Goal: Obtain resource: Download file/media

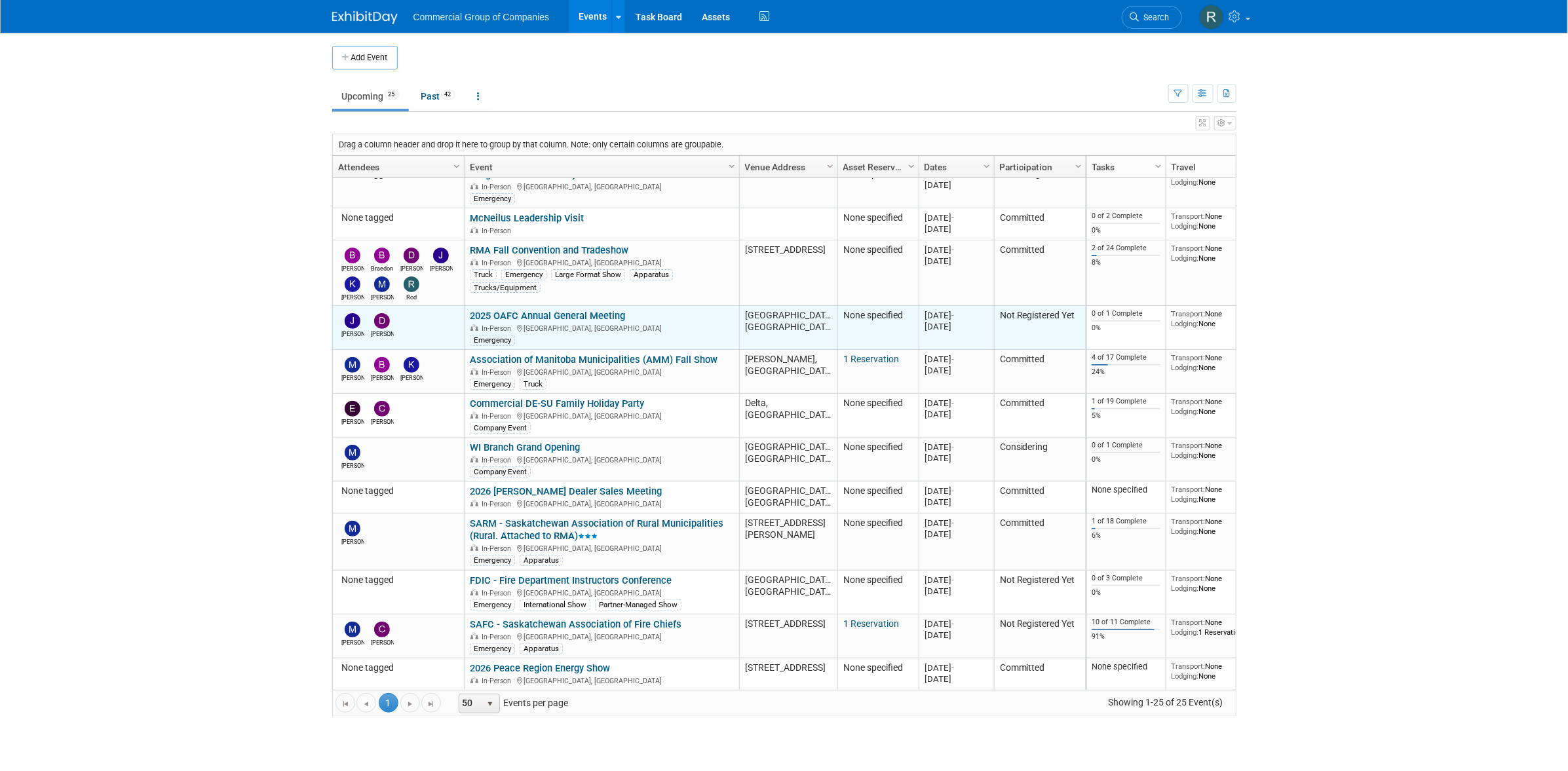
scroll to position [428, 0]
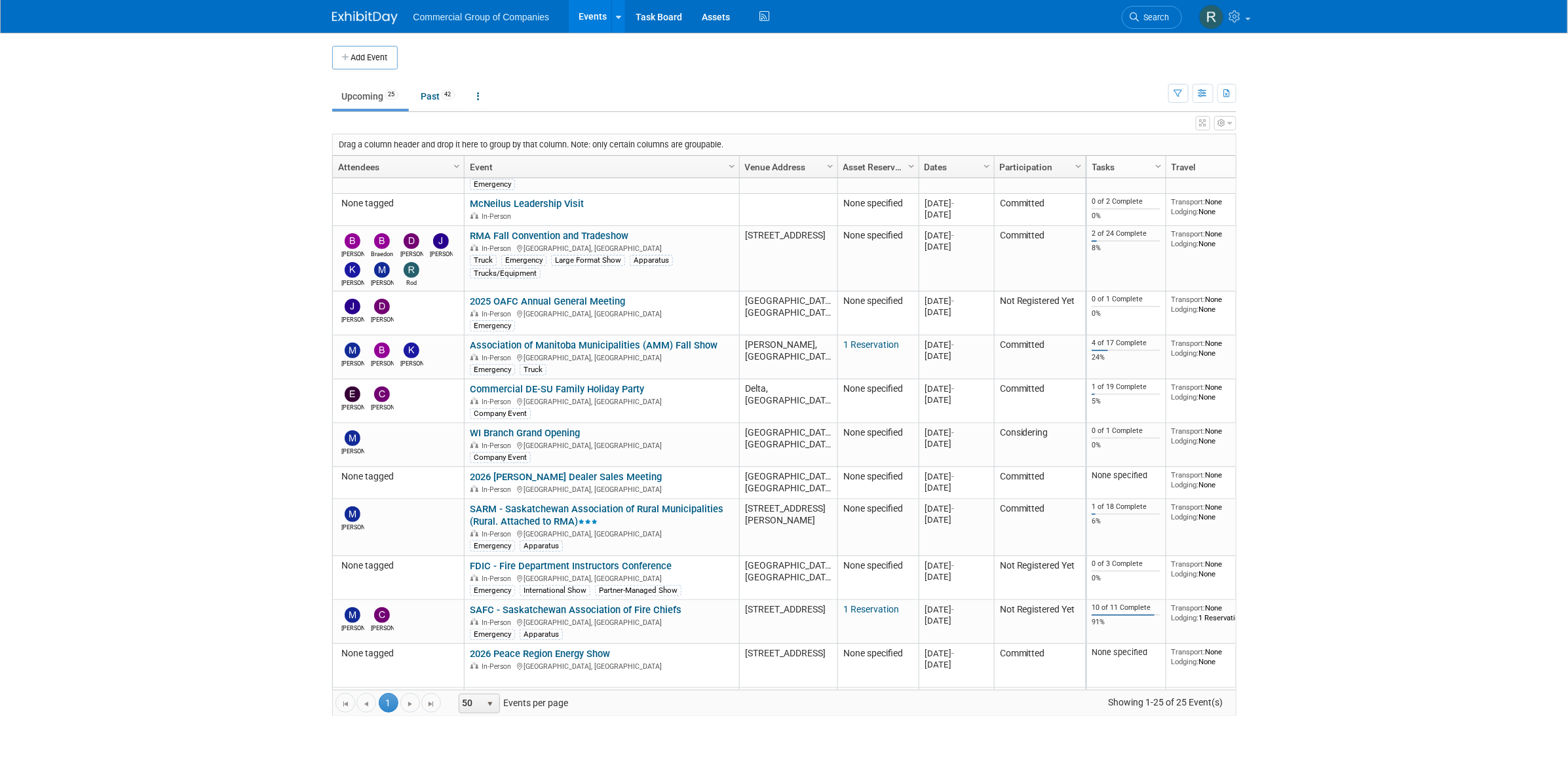
click at [546, 604] on link "SAFC - Saskatchewan Association of Fire Chiefs" at bounding box center [576, 610] width 212 height 12
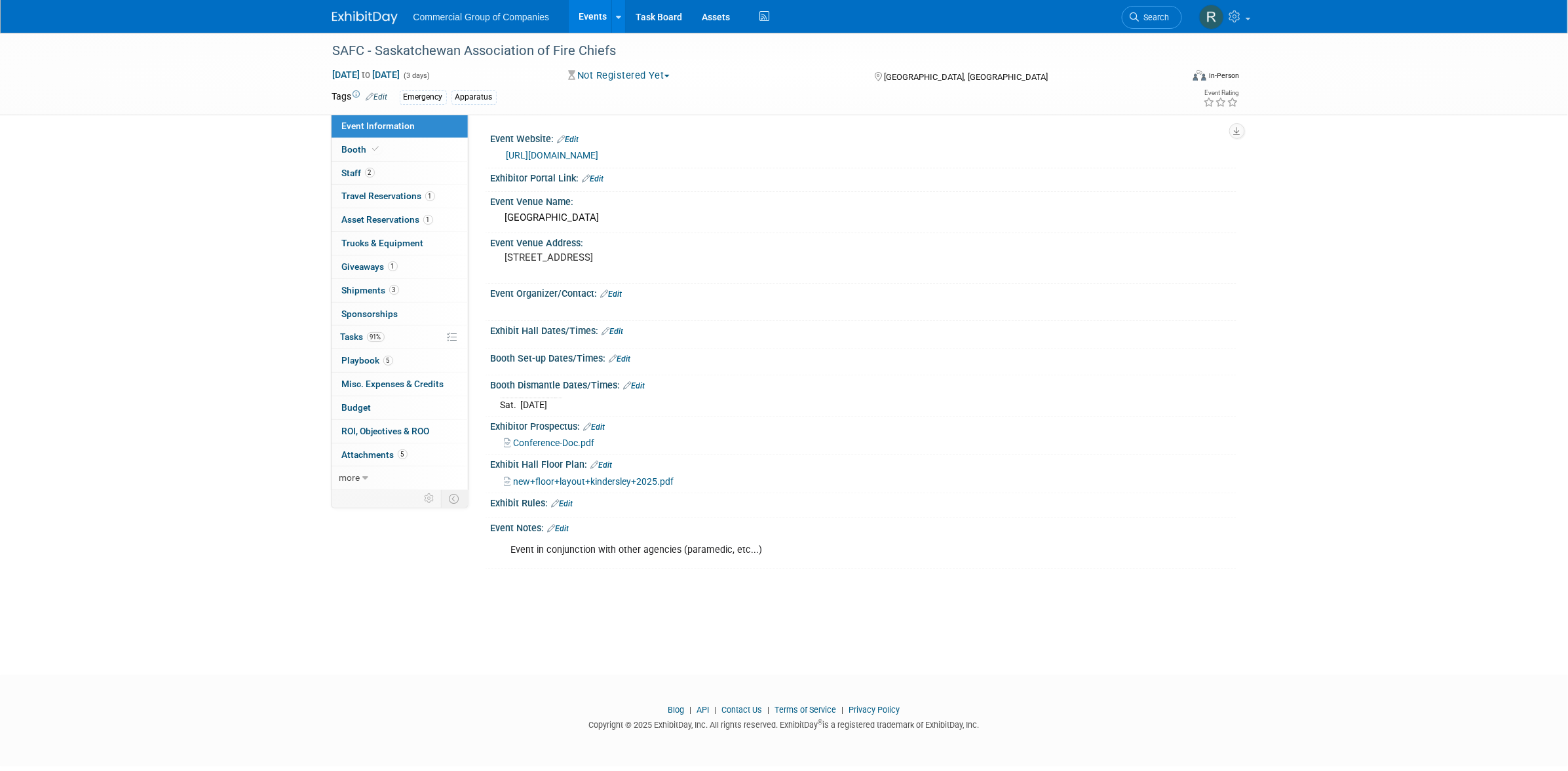
drag, startPoint x: 202, startPoint y: 235, endPoint x: 335, endPoint y: 195, distance: 138.9
click at [202, 235] on div "SAFC - Saskatchewan Association of Fire Chiefs [DATE] to [DATE] (3 days) [DATE]…" at bounding box center [784, 342] width 1568 height 618
click at [597, 154] on link "[URL][DOMAIN_NAME]" at bounding box center [553, 156] width 93 height 11
click at [178, 428] on div "SAFC - Saskatchewan Association of Fire Chiefs May 7, 2026 to May 9, 2026 (3 da…" at bounding box center [784, 342] width 1568 height 618
click at [495, 648] on div "SAFC - Saskatchewan Association of Fire Chiefs May 7, 2026 to May 9, 2026 (3 da…" at bounding box center [784, 342] width 1568 height 618
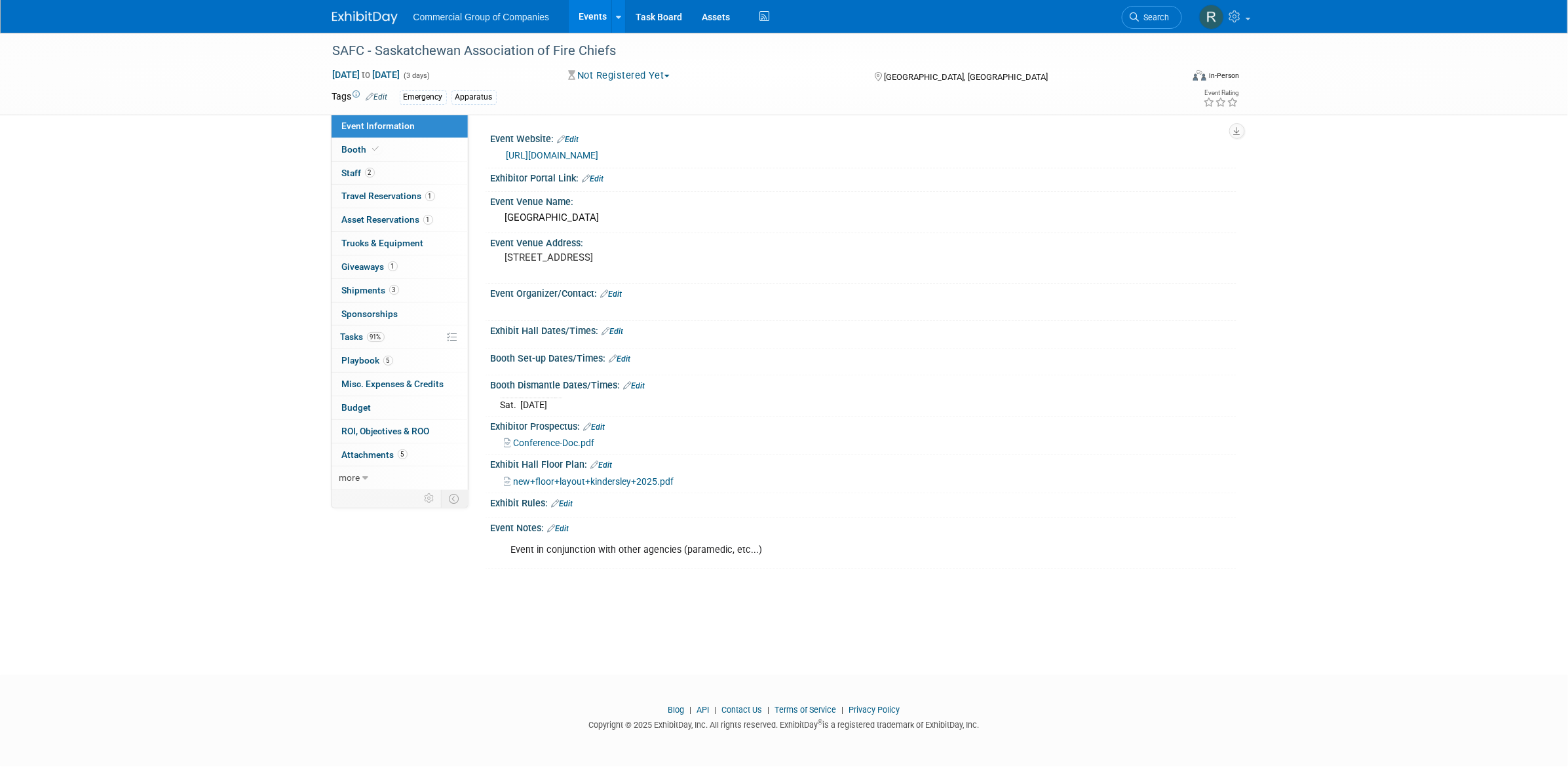
click at [353, 14] on img at bounding box center [365, 18] width 66 height 13
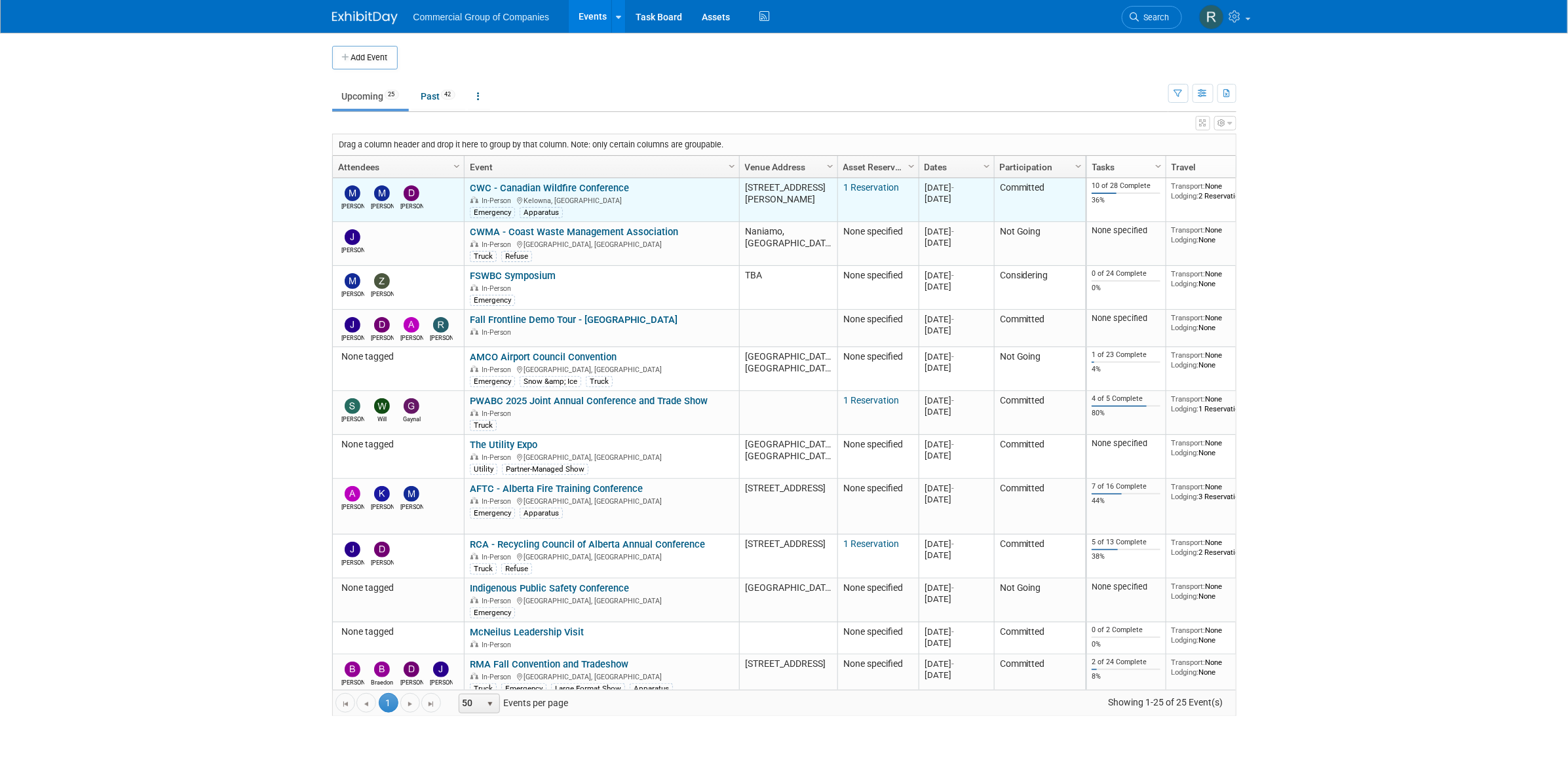
click at [570, 184] on link "CWC - Canadian Wildfire Conference" at bounding box center [549, 188] width 159 height 12
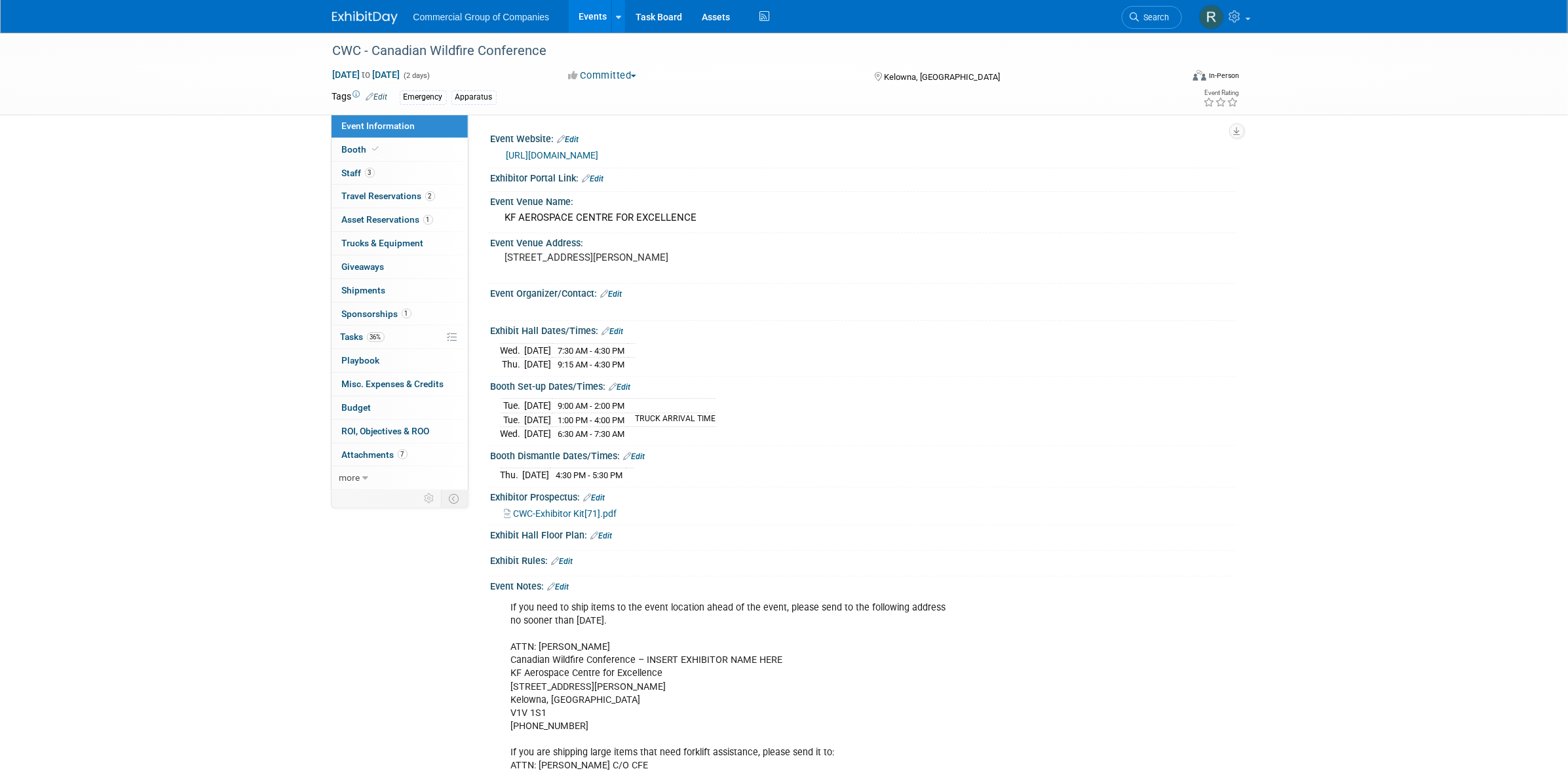
click at [546, 508] on span "CWC-Exhibitor Kit[71].pdf" at bounding box center [565, 514] width 103 height 11
